Goal: Information Seeking & Learning: Understand process/instructions

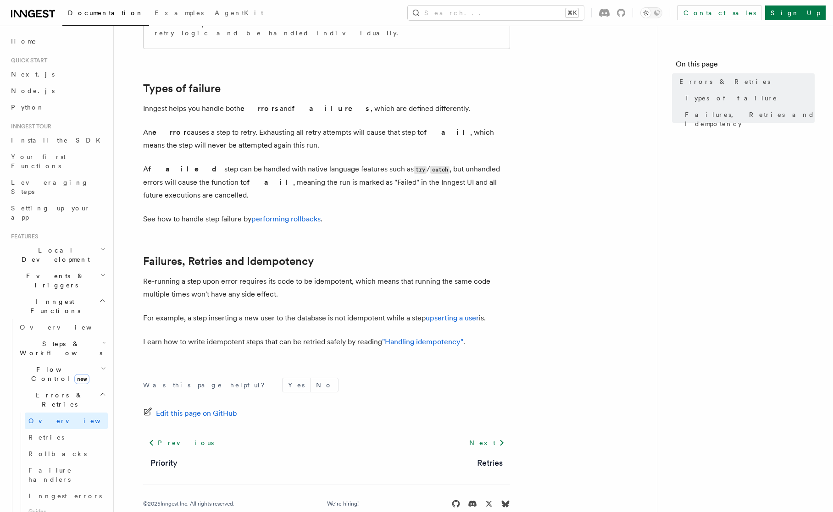
scroll to position [274, 0]
click at [72, 429] on link "Retries" at bounding box center [66, 437] width 83 height 17
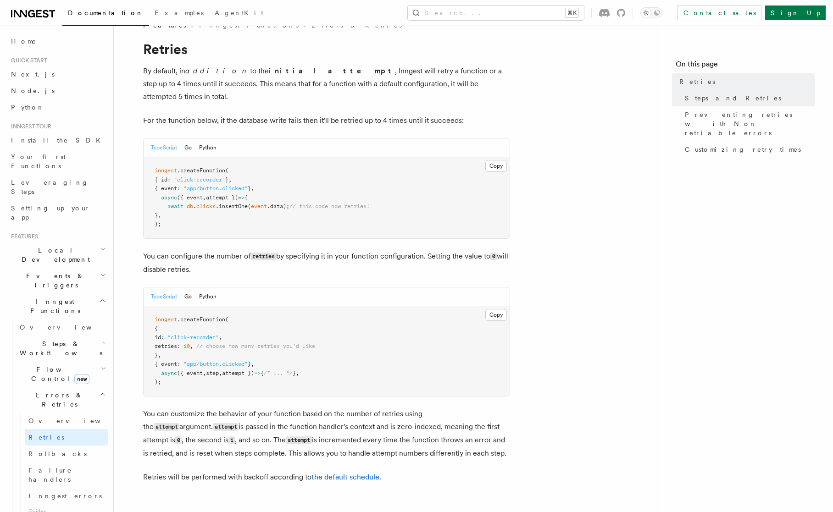
scroll to position [17, 0]
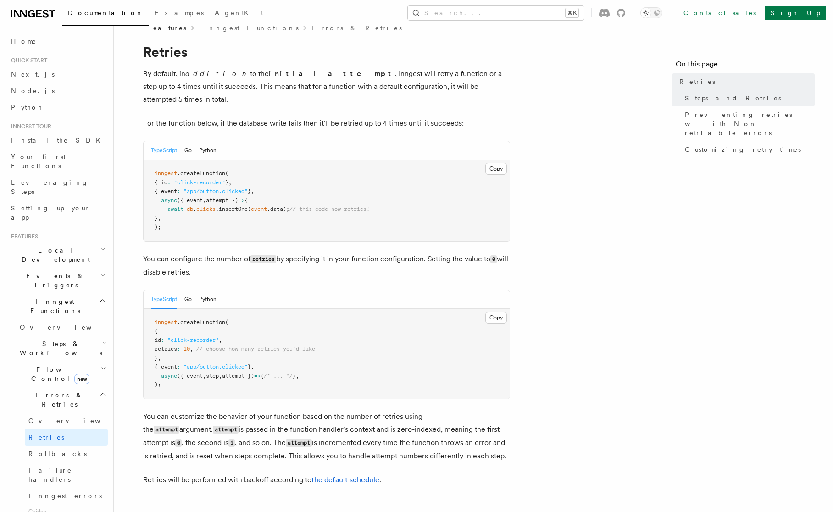
click at [190, 346] on span "10" at bounding box center [186, 349] width 6 height 6
drag, startPoint x: 207, startPoint y: 337, endPoint x: 223, endPoint y: 330, distance: 17.9
click at [167, 346] on span "retries : 10 , // choose how many retries you'd like" at bounding box center [235, 349] width 161 height 6
copy span "retries : 10 ,"
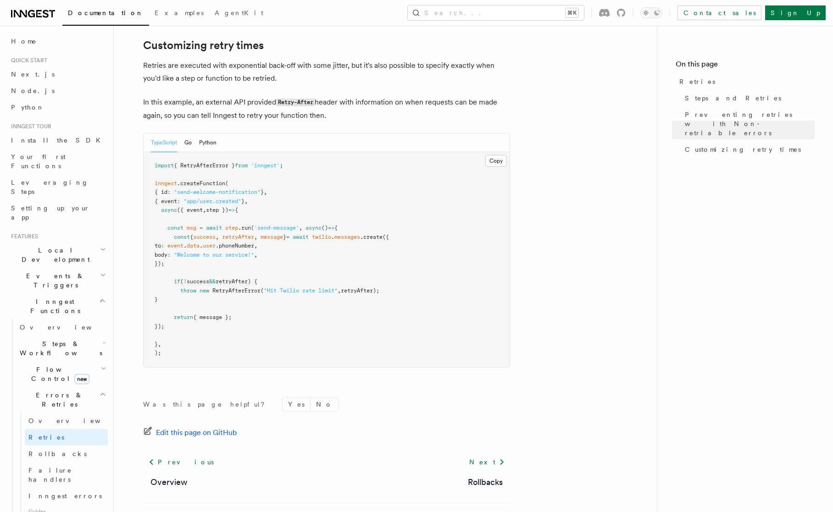
scroll to position [1205, 0]
click at [58, 319] on link "Overview" at bounding box center [62, 327] width 92 height 17
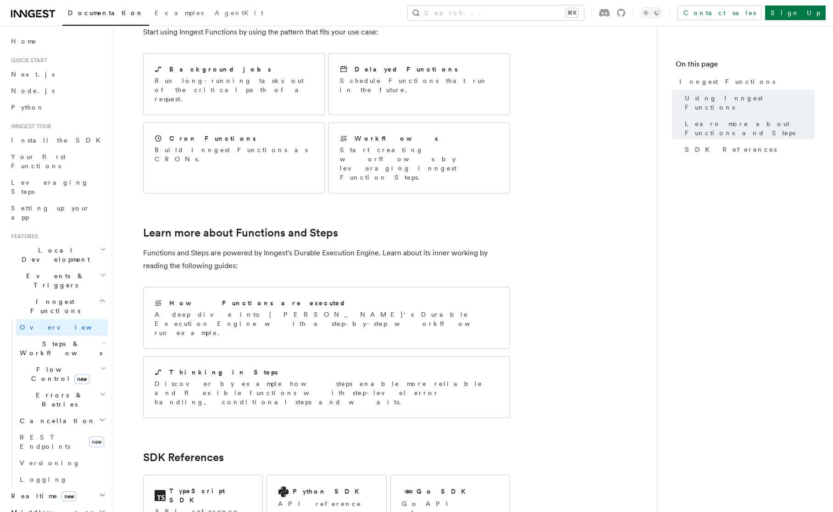
scroll to position [526, 0]
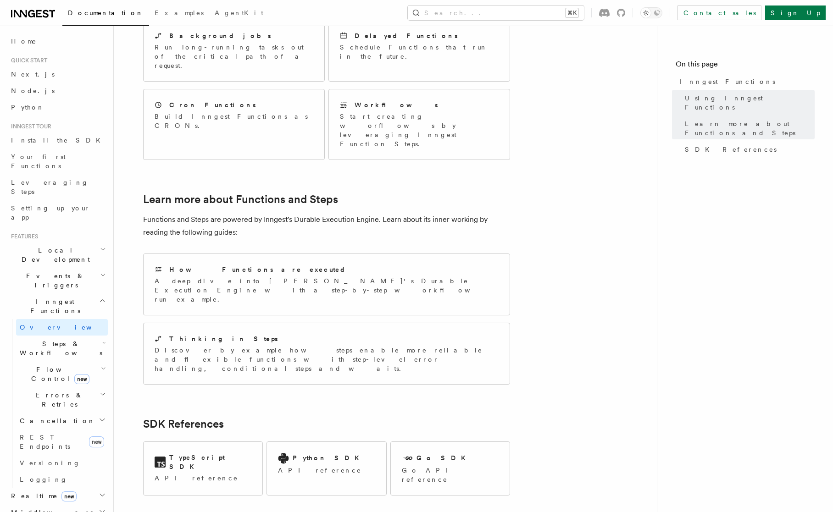
click at [88, 336] on h2 "Steps & Workflows" at bounding box center [62, 349] width 92 height 26
click at [72, 361] on link "Overview" at bounding box center [66, 369] width 83 height 17
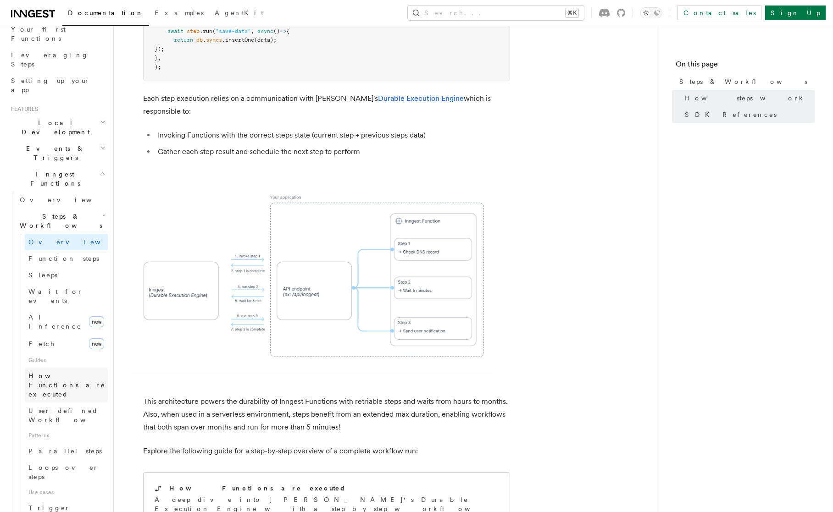
scroll to position [22, 0]
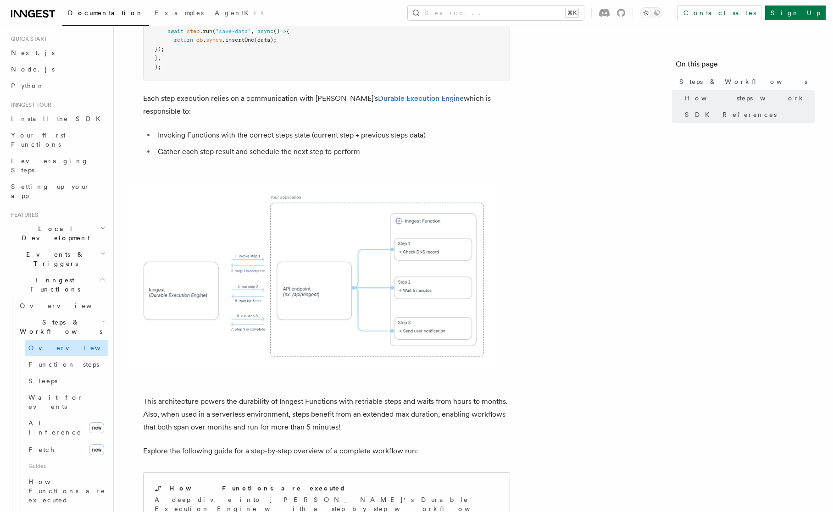
click at [49, 344] on span "Overview" at bounding box center [75, 347] width 94 height 7
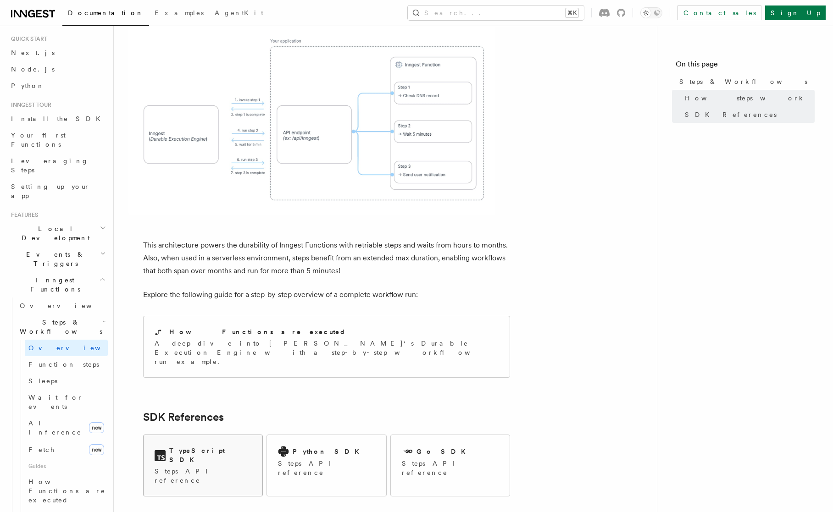
scroll to position [753, 0]
click at [208, 445] on h2 "TypeScript SDK" at bounding box center [210, 454] width 82 height 18
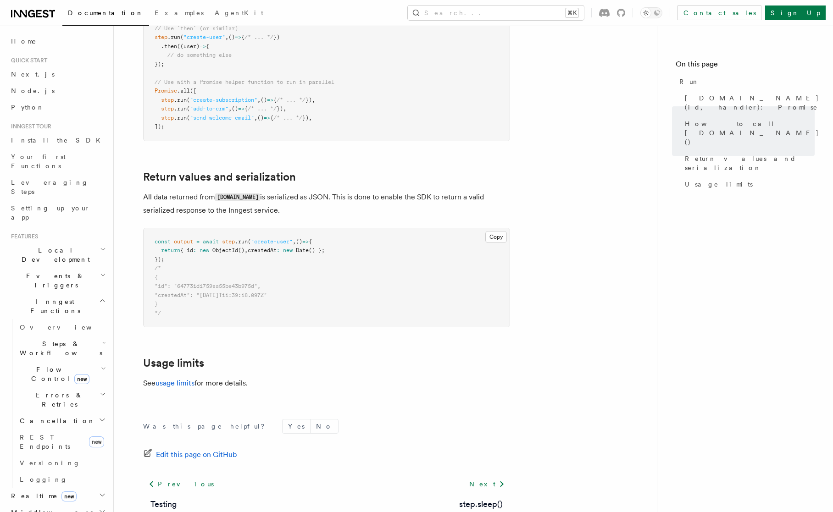
scroll to position [648, 0]
